Goal: Transaction & Acquisition: Purchase product/service

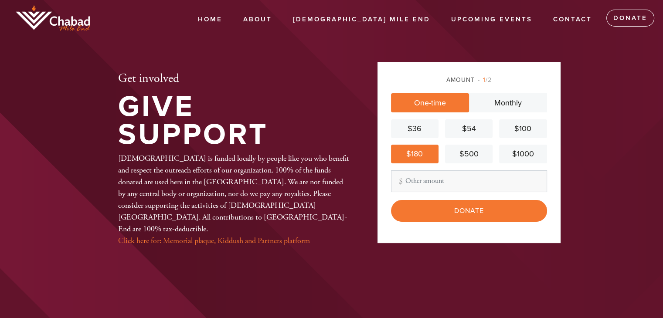
click at [425, 156] on div "$180" at bounding box center [415, 154] width 41 height 12
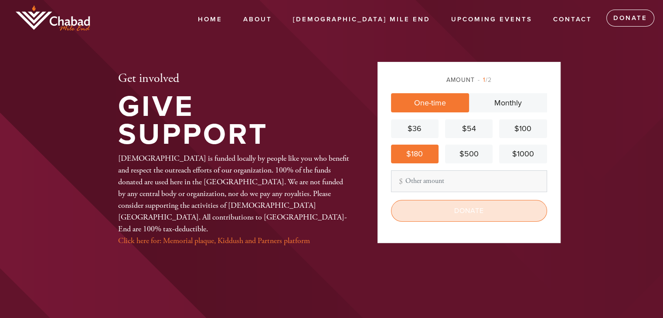
click at [454, 214] on input "Donate" at bounding box center [469, 211] width 156 height 22
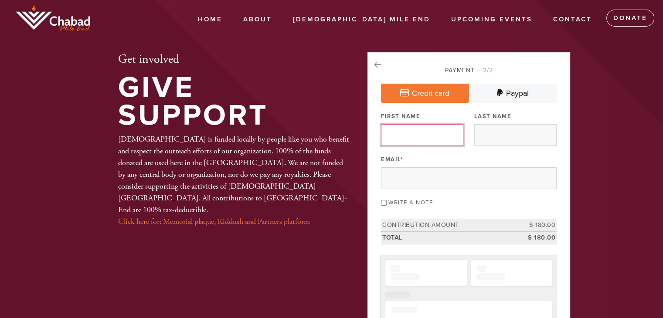
click at [425, 133] on input "First Name" at bounding box center [422, 135] width 82 height 22
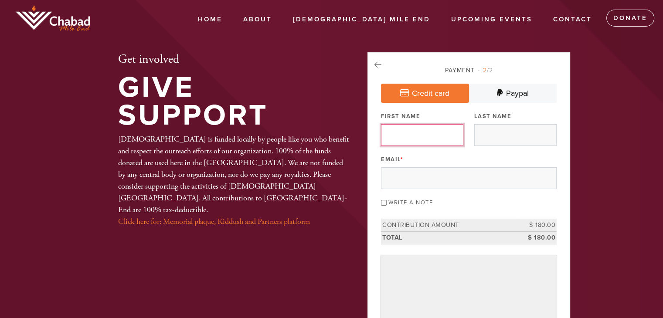
type input "Sara"
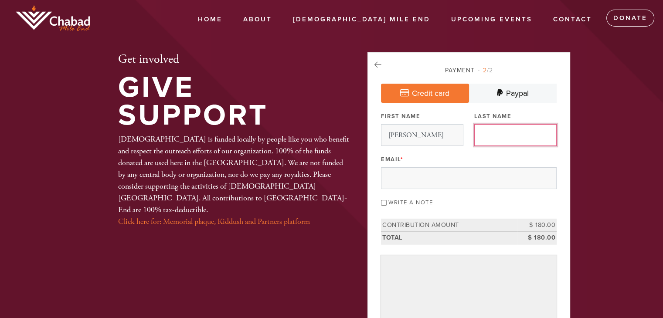
click at [490, 133] on input "Last Name" at bounding box center [515, 135] width 82 height 22
type input "Ashkenazi"
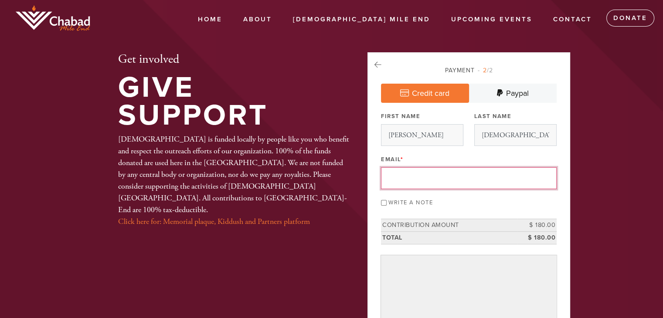
click at [461, 182] on input "Email *" at bounding box center [469, 178] width 176 height 22
type input "sr.ashk@gmail.com"
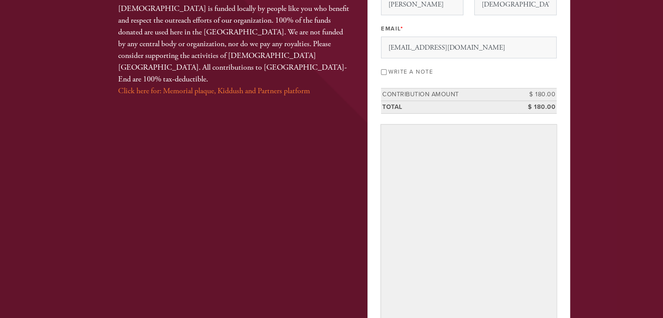
scroll to position [300, 0]
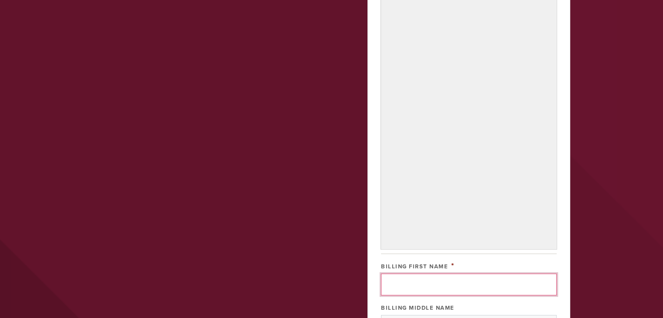
click at [434, 274] on input "Billing First Name" at bounding box center [469, 285] width 176 height 22
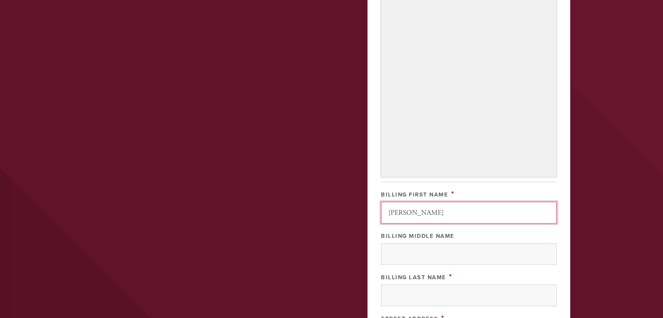
scroll to position [388, 0]
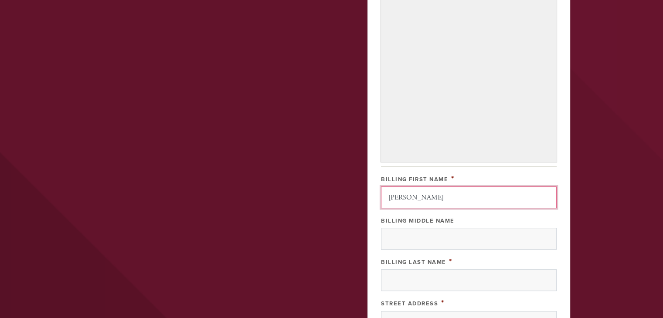
drag, startPoint x: 461, startPoint y: 191, endPoint x: 417, endPoint y: 194, distance: 43.7
click at [417, 194] on input "SARA ASHKENAZI" at bounding box center [469, 198] width 176 height 22
type input "SARA"
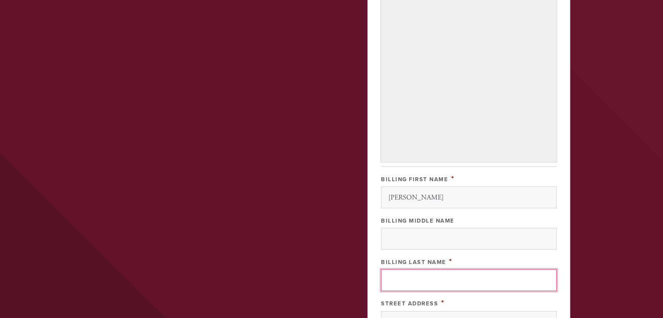
click at [422, 277] on input "Billing Last Name" at bounding box center [469, 280] width 176 height 22
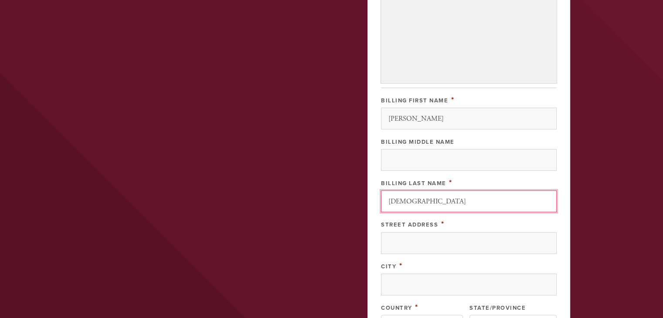
scroll to position [518, 0]
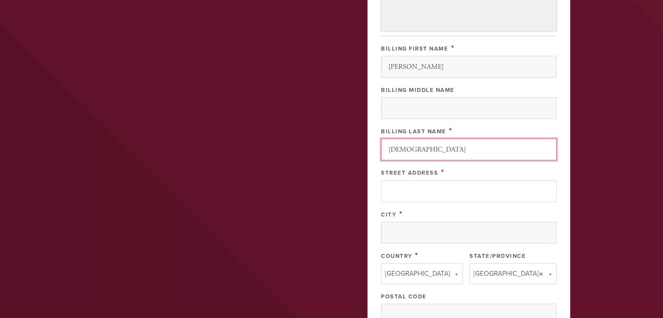
type input "ASHKENAZI"
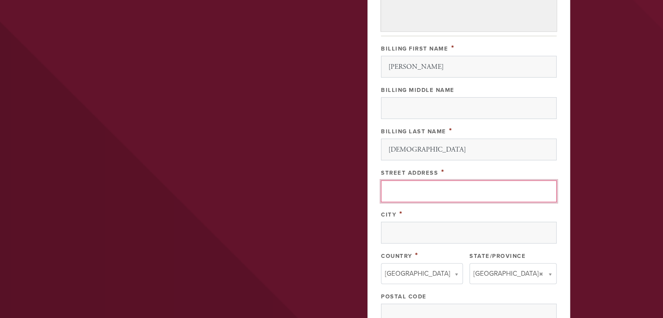
click at [425, 188] on input "Street Address" at bounding box center [469, 191] width 176 height 22
type input "6310 MOUNTAIN SIGHTS"
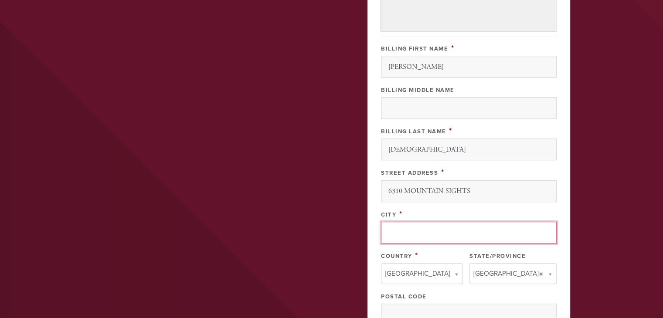
click at [421, 231] on input "City" at bounding box center [469, 233] width 176 height 22
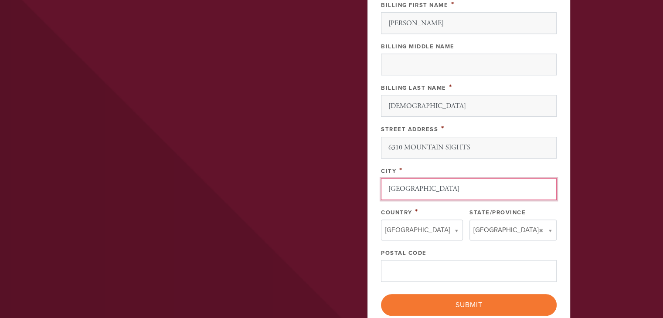
type input "MONTREAL"
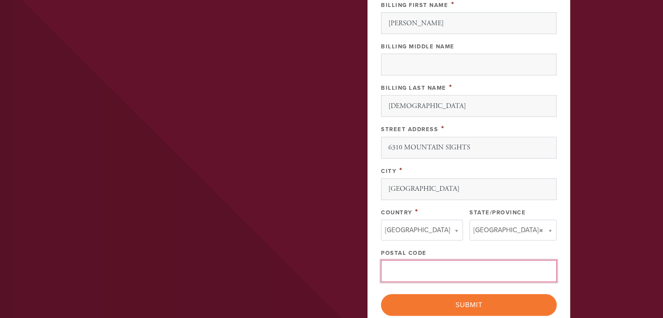
click at [428, 268] on input "Postal Code" at bounding box center [469, 271] width 176 height 22
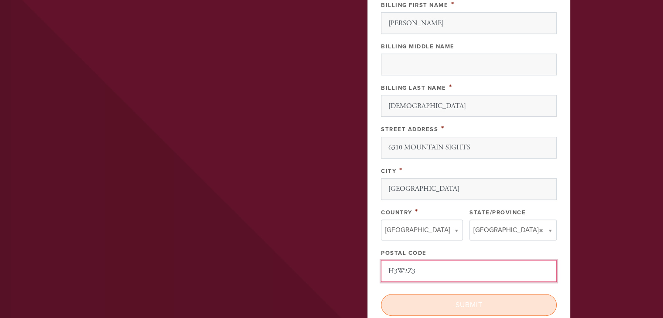
type input "H3W2Z3"
click at [463, 294] on input "Submit" at bounding box center [469, 305] width 176 height 22
